Goal: Check status

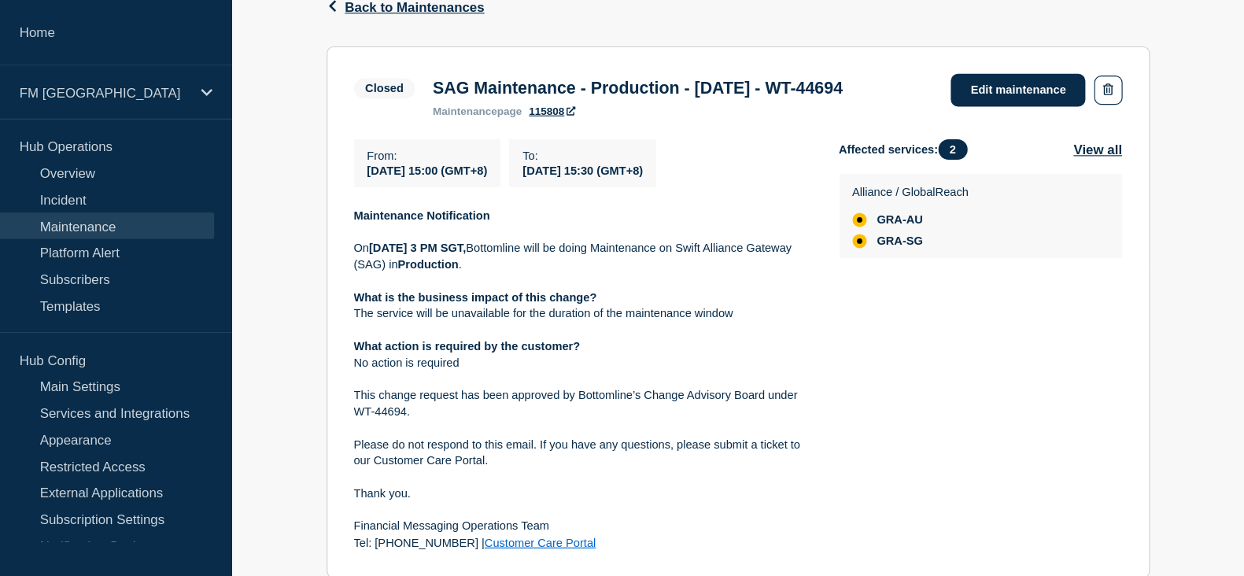
scroll to position [273, 0]
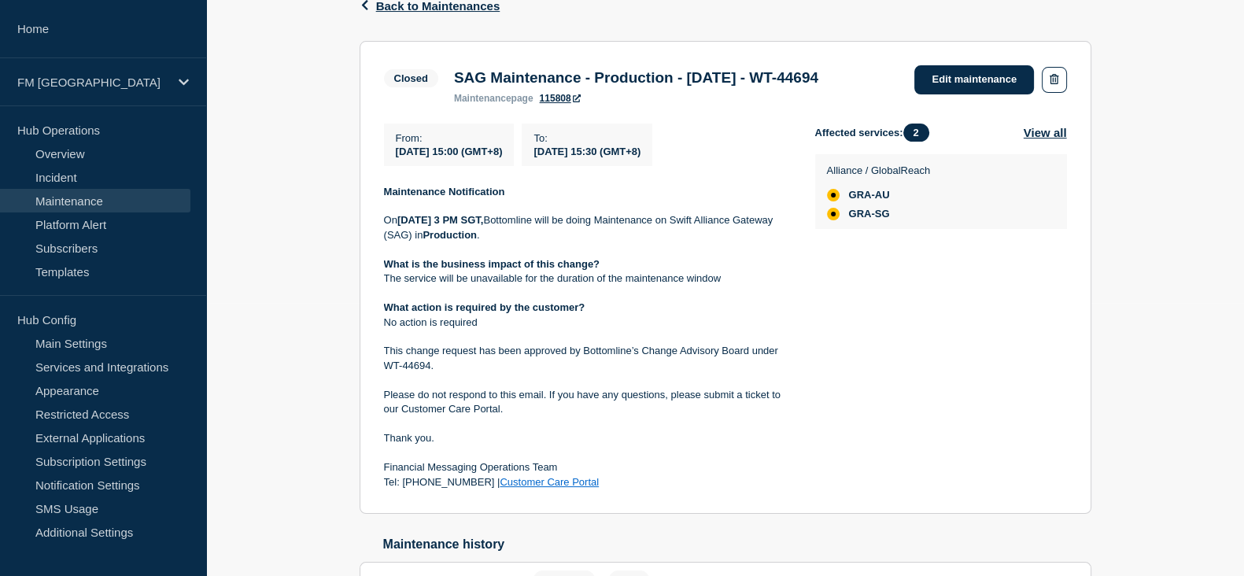
drag, startPoint x: 962, startPoint y: 1, endPoint x: 866, endPoint y: 512, distance: 519.8
click at [866, 460] on div "Affected services: 2 View all Alliance / GlobalReach GRA-AU GRA-SG" at bounding box center [941, 307] width 252 height 367
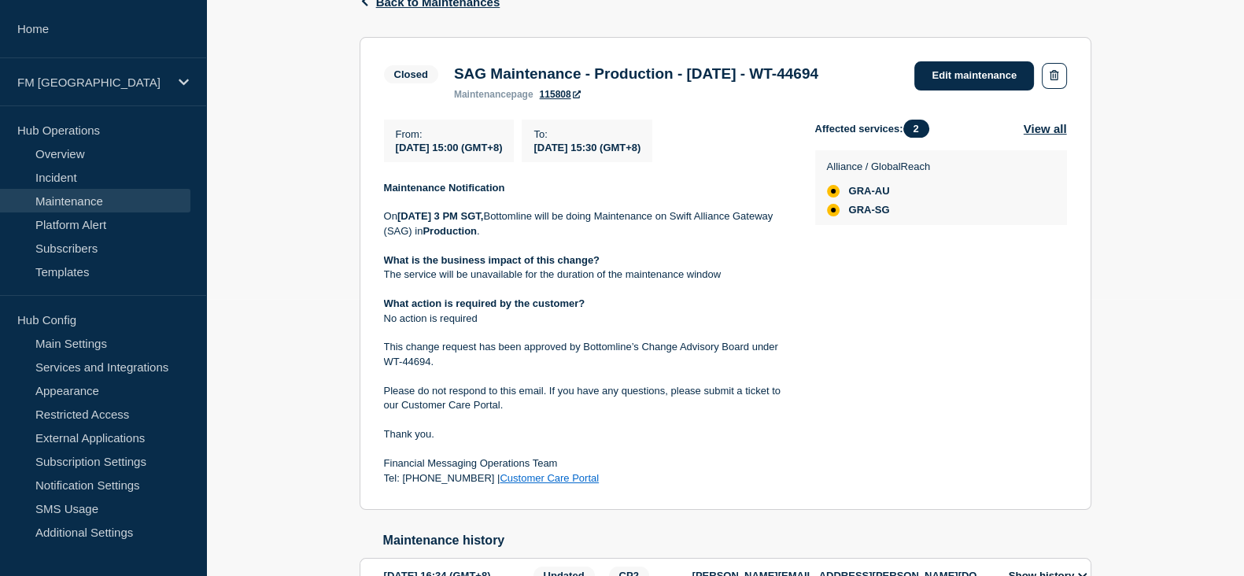
scroll to position [276, 0]
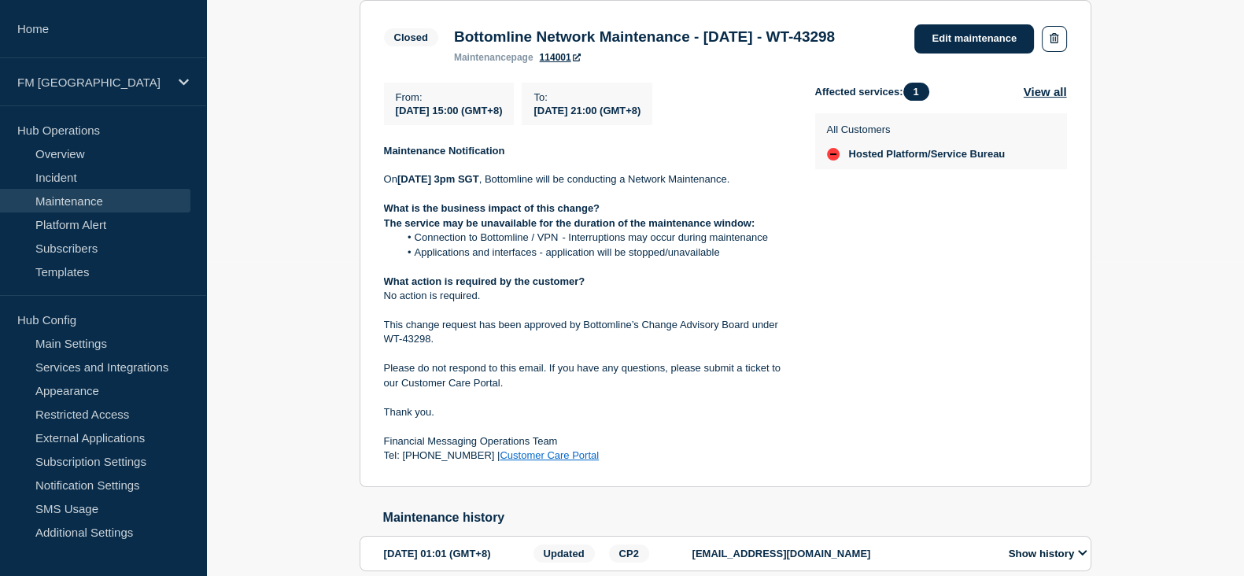
scroll to position [316, 0]
